Goal: Task Accomplishment & Management: Use online tool/utility

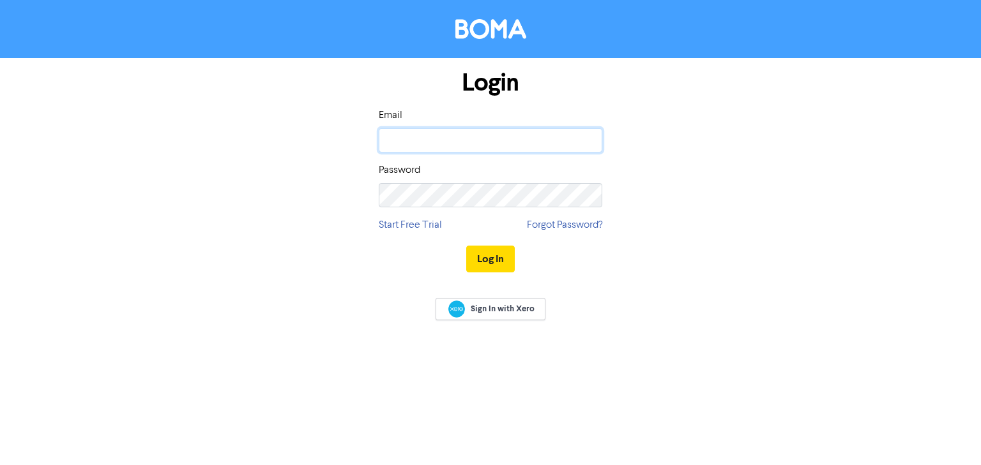
click at [468, 151] on input "email" at bounding box center [490, 140] width 223 height 24
click at [441, 146] on input "[PERSON_NAME][EMAIL_ADDRESS][DOMAIN_NAME]" at bounding box center [490, 140] width 223 height 24
type input "[EMAIL_ADDRESS][DOMAIN_NAME]"
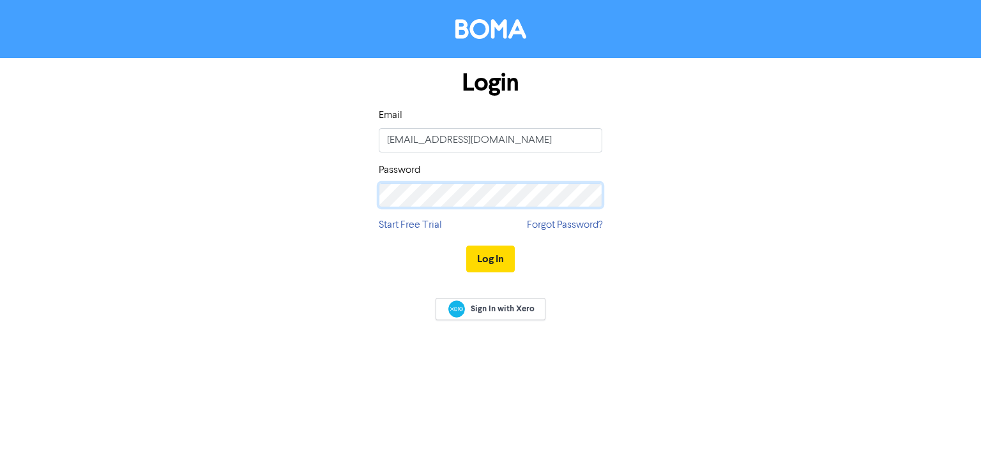
click at [466, 246] on button "Log In" at bounding box center [490, 259] width 49 height 27
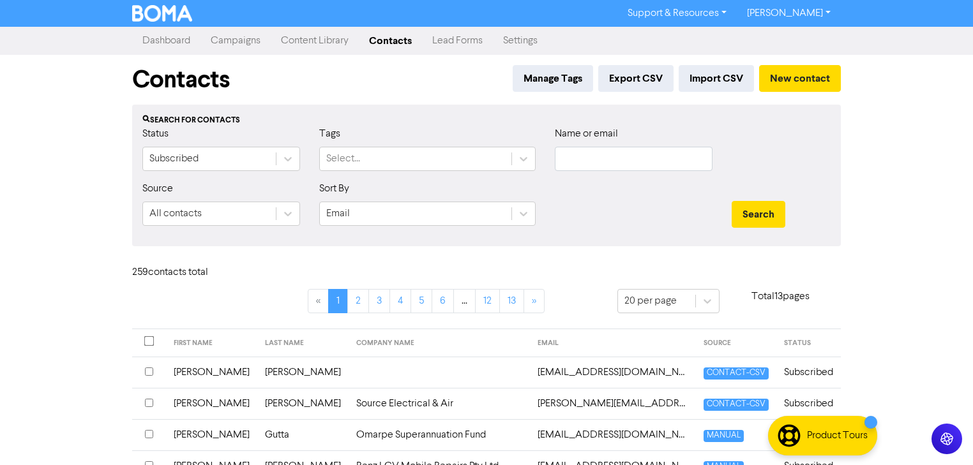
click at [248, 43] on link "Campaigns" at bounding box center [235, 41] width 70 height 26
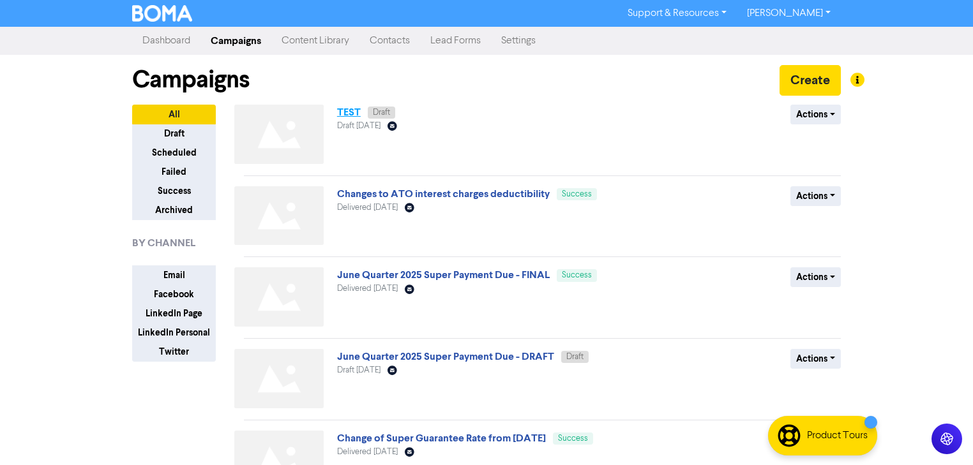
click at [346, 110] on link "TEST" at bounding box center [349, 112] width 24 height 13
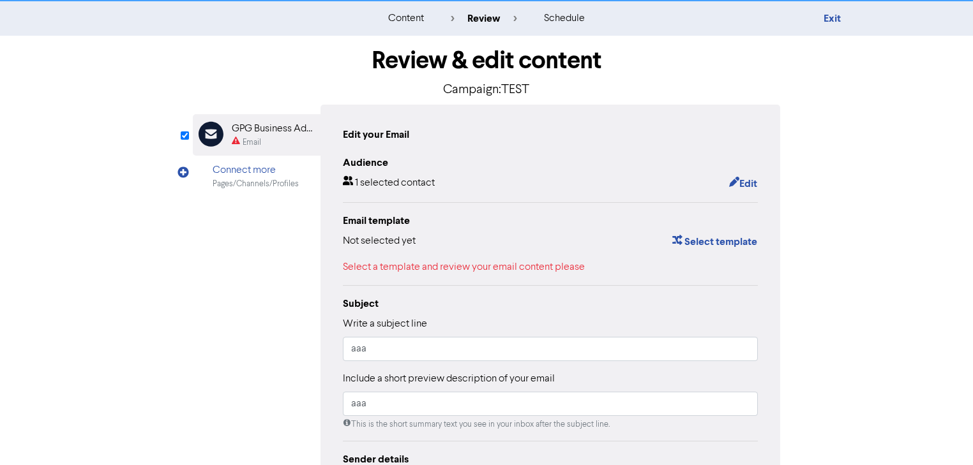
scroll to position [51, 0]
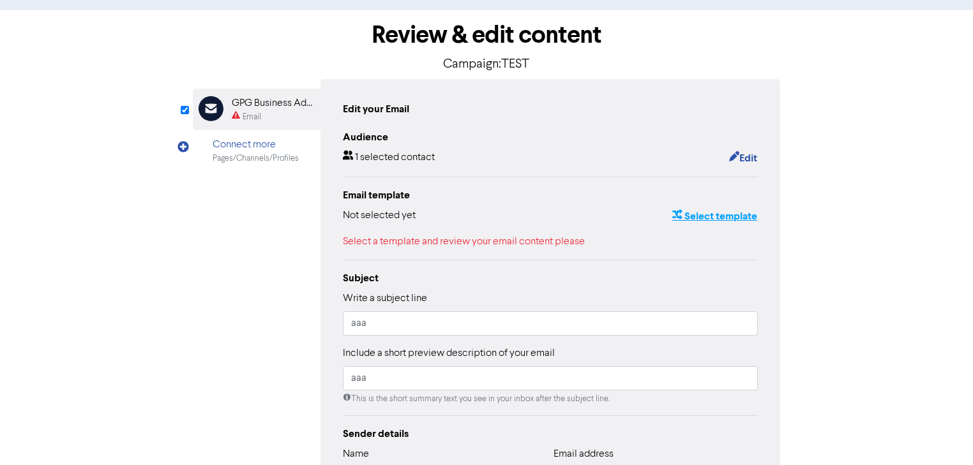
click at [729, 212] on button "Select template" at bounding box center [715, 216] width 86 height 17
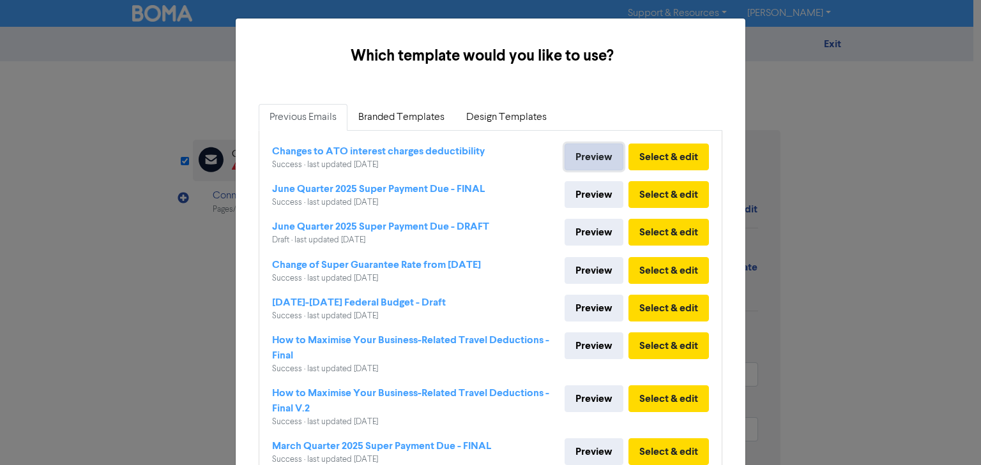
click at [578, 149] on link "Preview" at bounding box center [593, 157] width 59 height 27
click at [682, 147] on button "Select & edit" at bounding box center [668, 157] width 80 height 27
